Goal: Information Seeking & Learning: Find specific fact

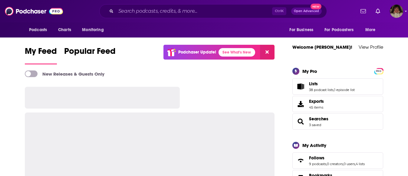
click at [201, 11] on input "Search podcasts, credits, & more..." at bounding box center [194, 11] width 156 height 10
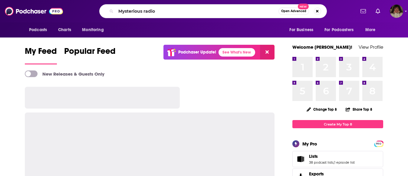
type input "Mysterious radio"
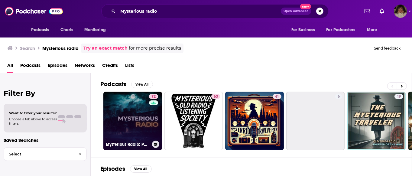
click at [141, 121] on link "72 Mysterious Radio: Paranormal, UFO and Lore Interviews" at bounding box center [132, 121] width 59 height 59
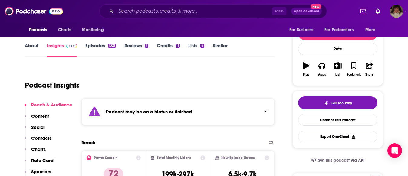
scroll to position [85, 0]
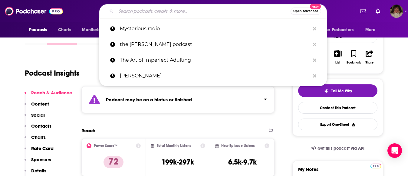
click at [197, 13] on input "Search podcasts, credits, & more..." at bounding box center [203, 11] width 174 height 10
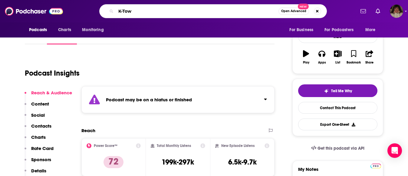
type input "K-Town"
